Goal: Task Accomplishment & Management: Manage account settings

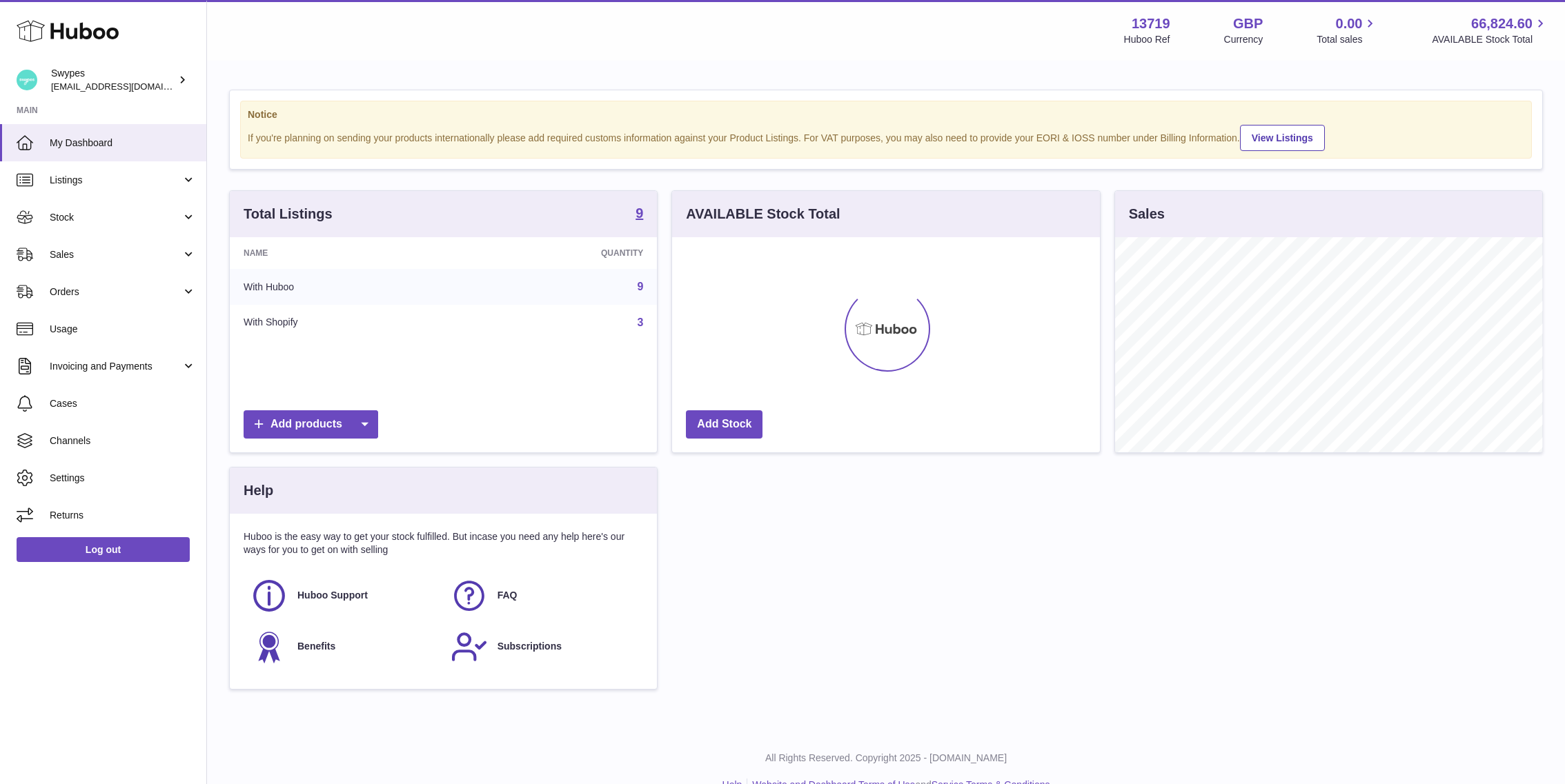
scroll to position [215, 428]
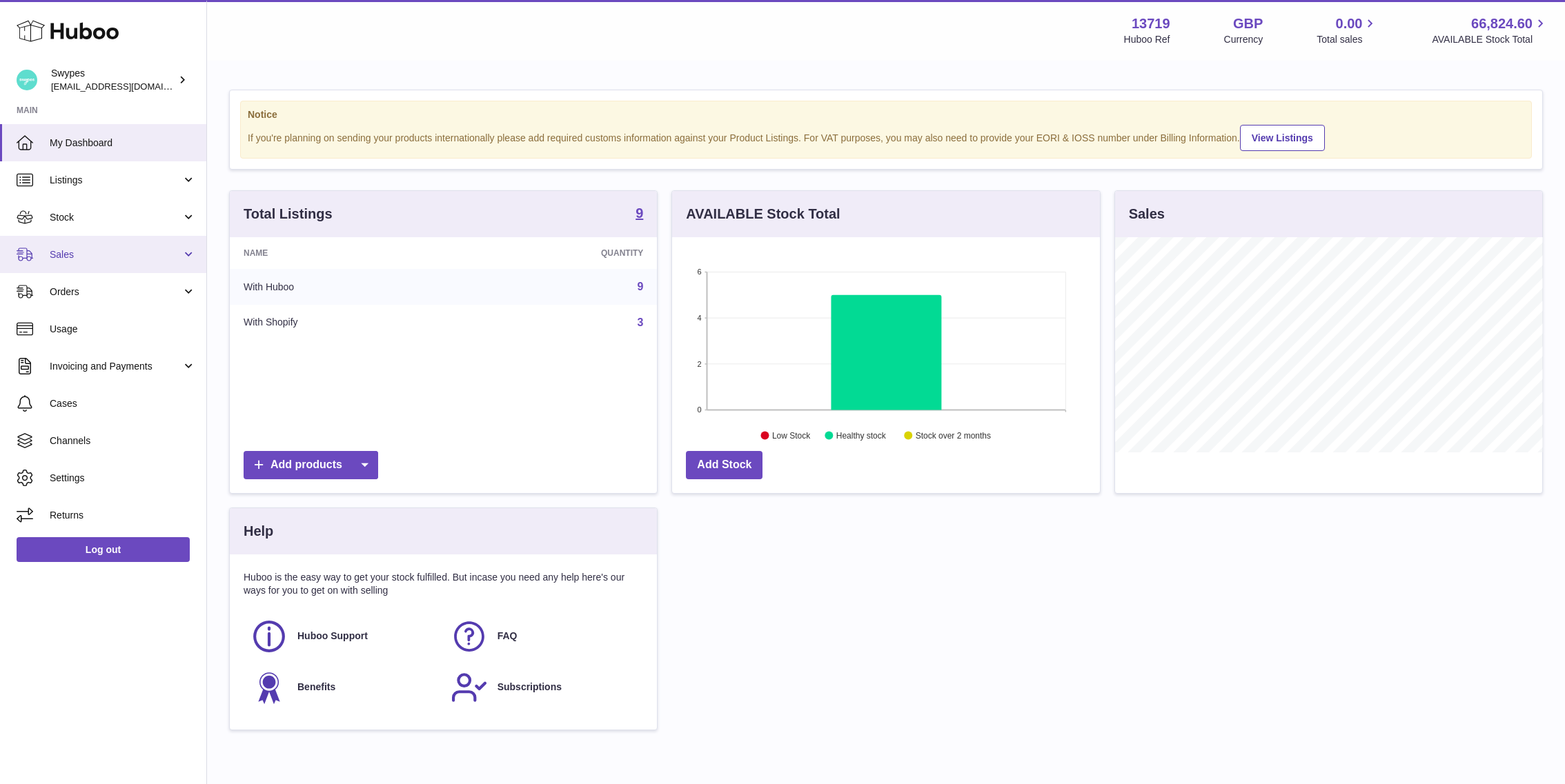
click at [96, 255] on span "Sales" at bounding box center [115, 255] width 132 height 13
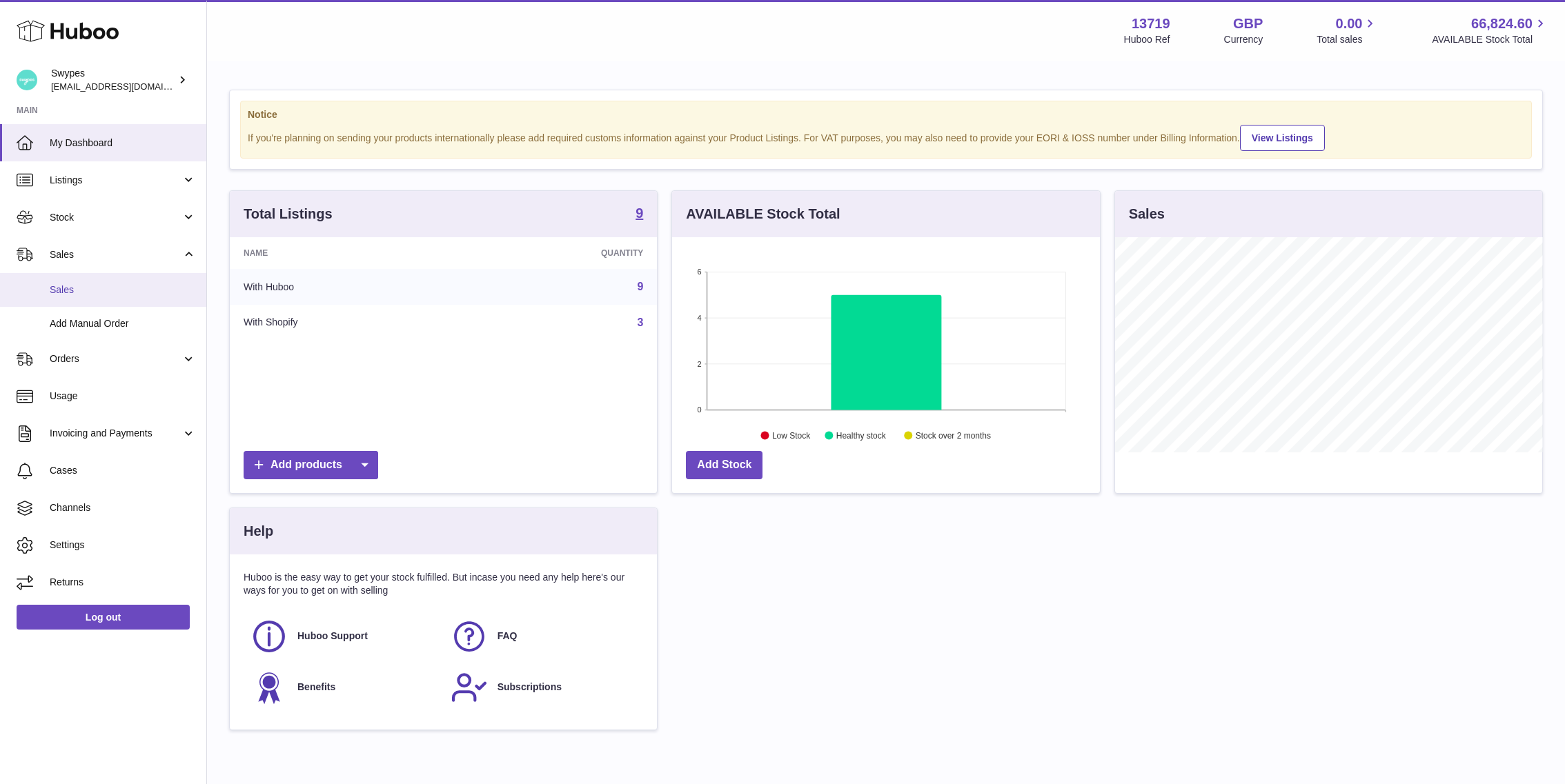
click at [96, 300] on link "Sales" at bounding box center [103, 290] width 206 height 34
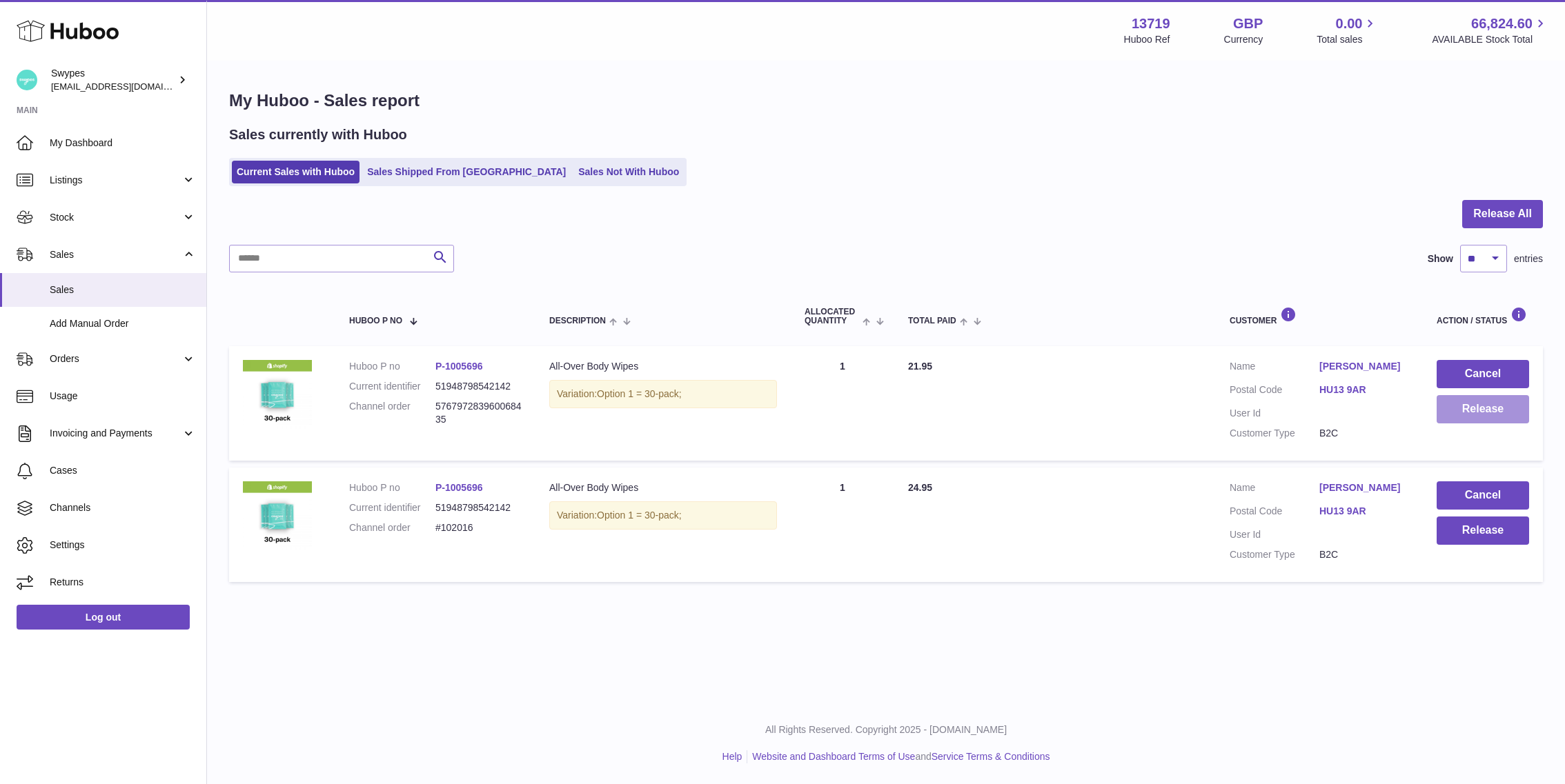
click at [1457, 412] on button "Release" at bounding box center [1483, 408] width 93 height 28
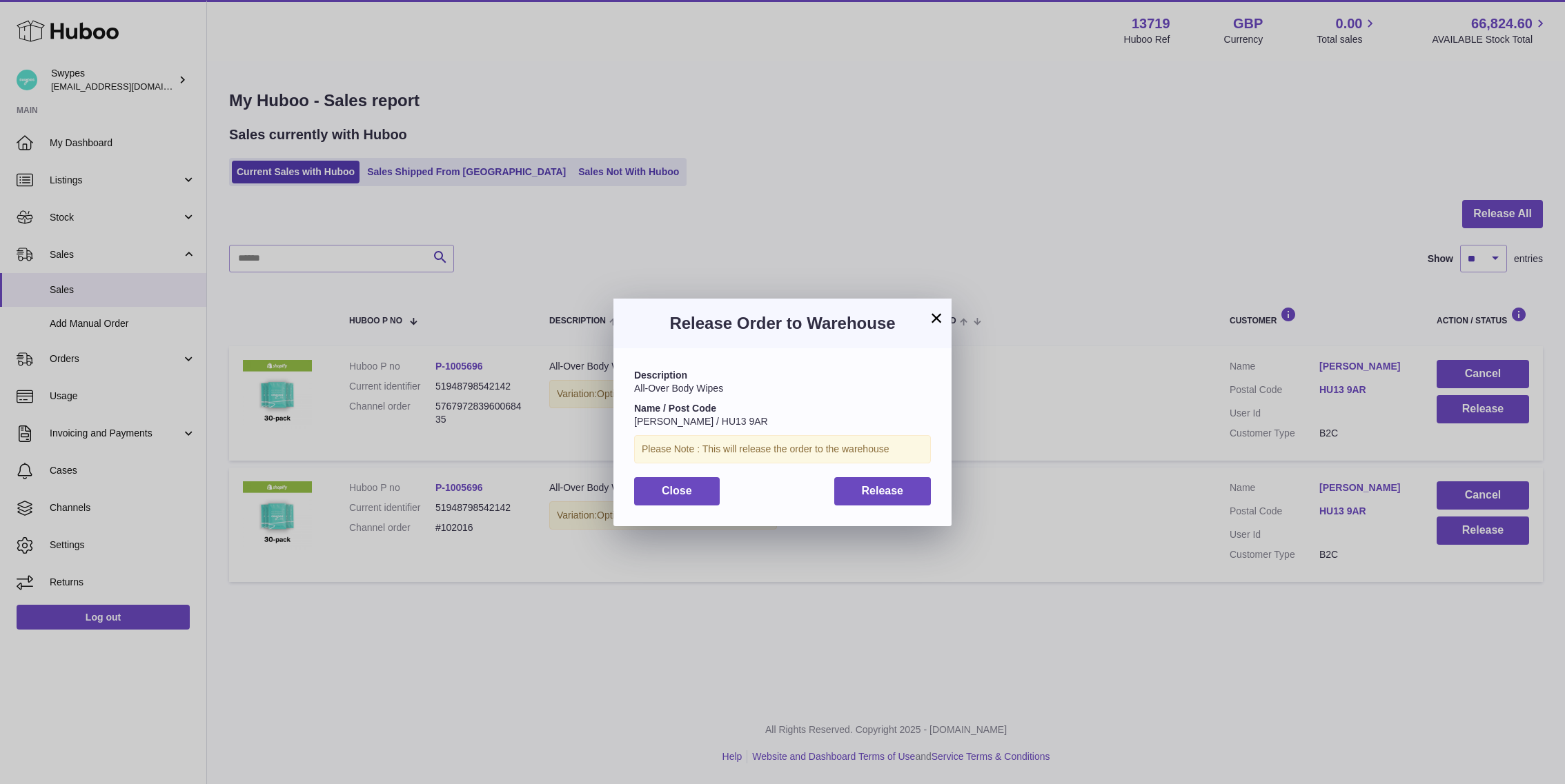
click at [932, 495] on div "Description All-Over Body Wipes Name / Post Code Luke Brennan / HU13 9AR Please…" at bounding box center [782, 437] width 338 height 177
click at [918, 495] on button "Release" at bounding box center [883, 491] width 98 height 28
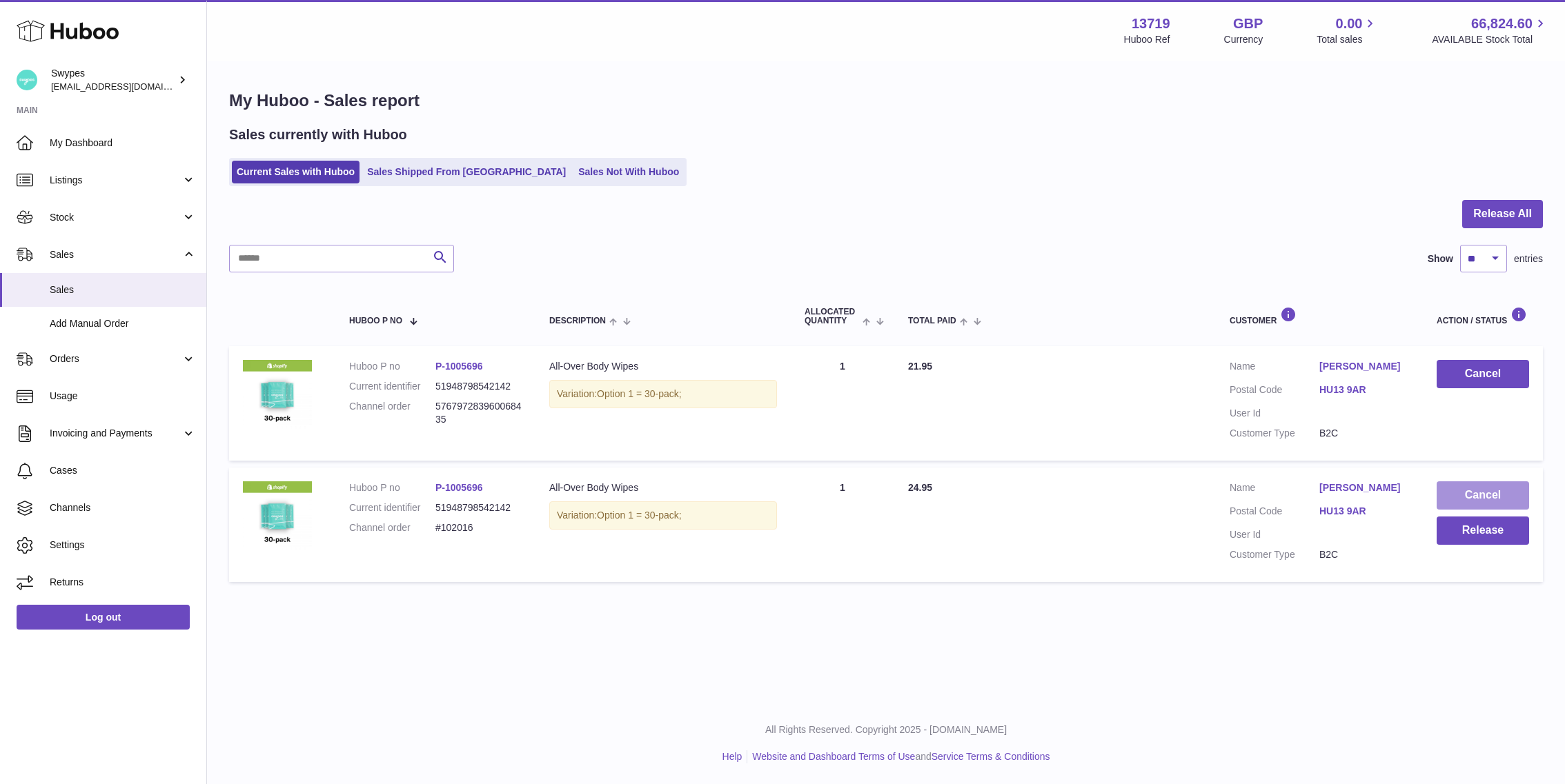
click at [1463, 487] on button "Cancel" at bounding box center [1483, 495] width 93 height 28
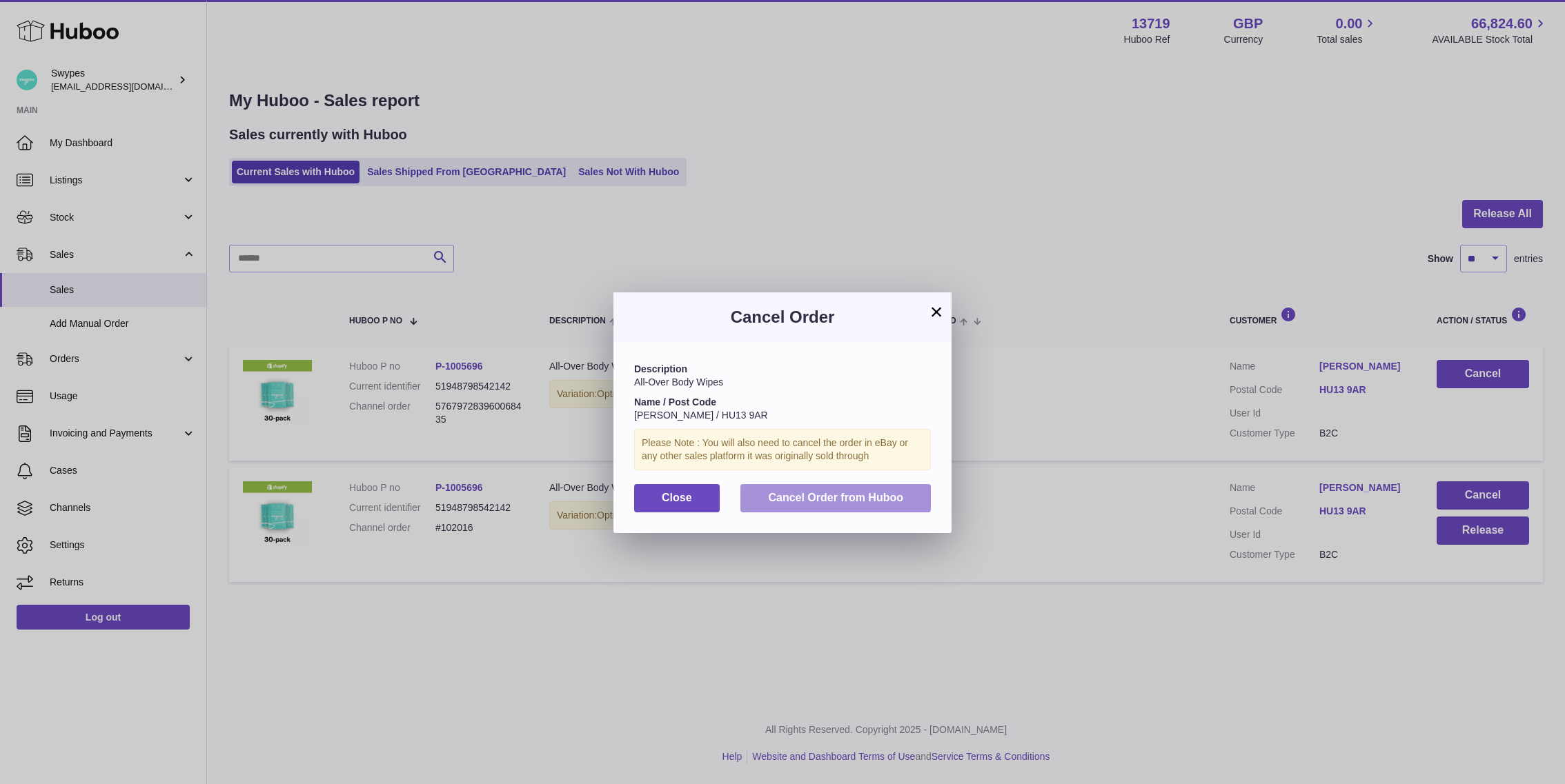
click at [894, 503] on span "Cancel Order from Huboo" at bounding box center [835, 497] width 135 height 12
